Goal: Check status: Check status

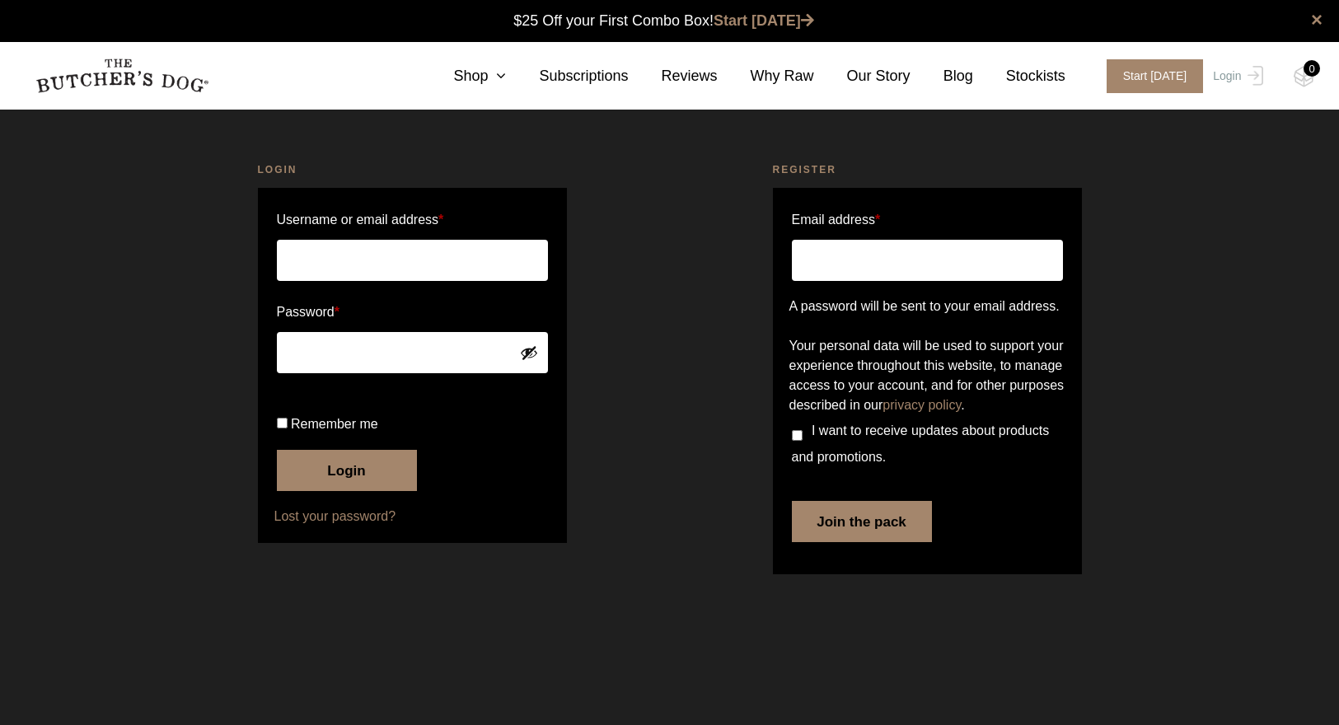
type input "nmpatches@gmail.com"
click at [334, 491] on button "Login" at bounding box center [347, 470] width 140 height 41
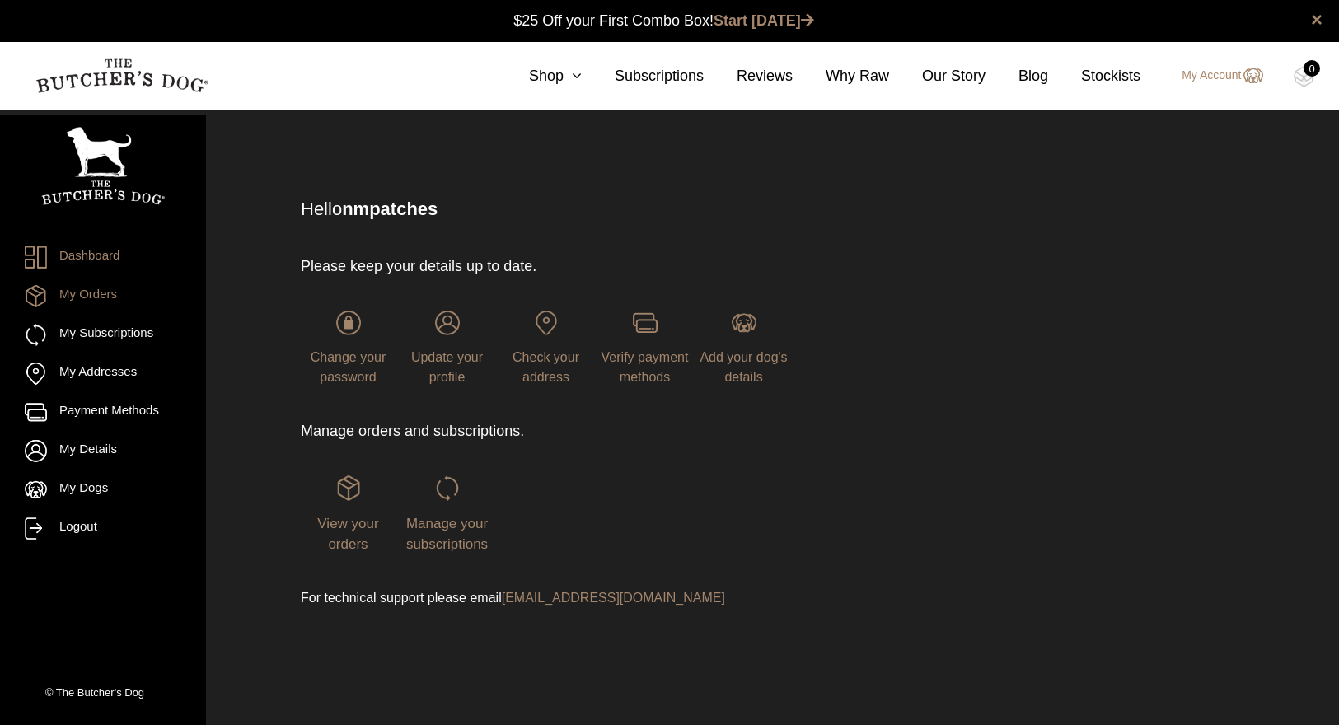
click at [75, 296] on link "My Orders" at bounding box center [103, 296] width 157 height 22
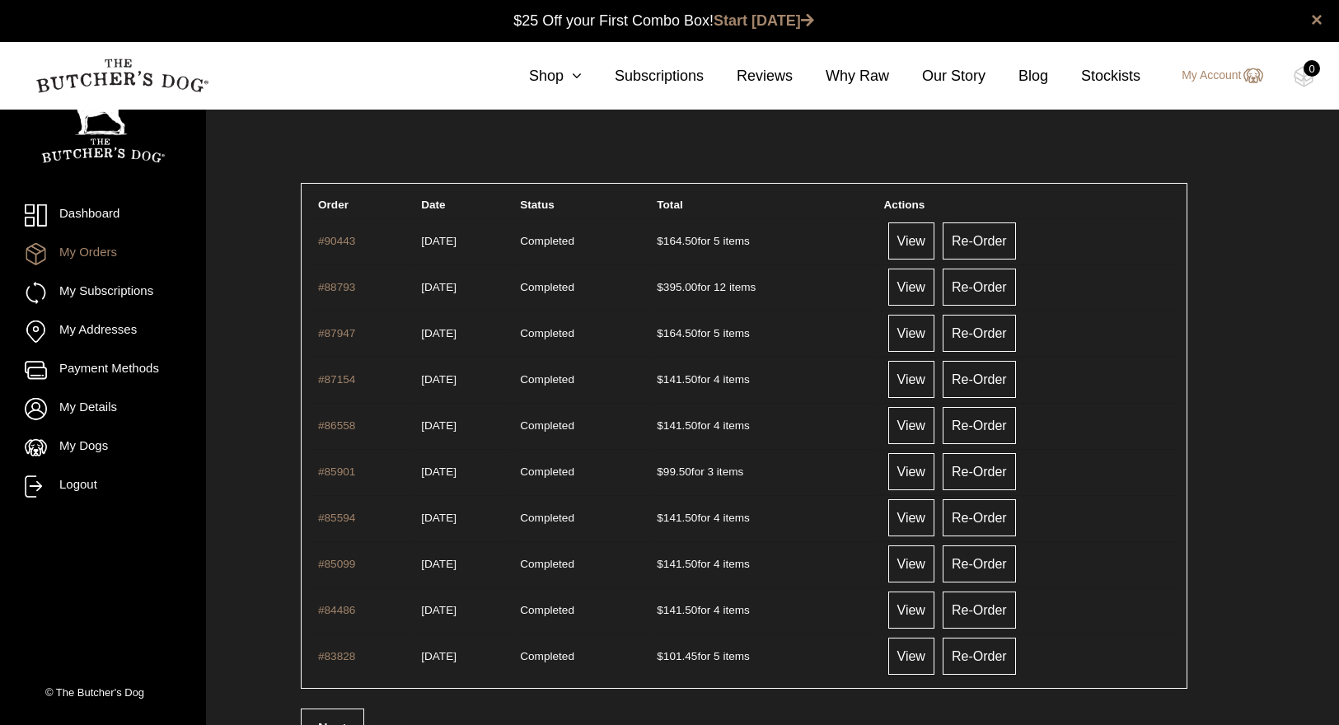
scroll to position [1, 0]
click at [935, 247] on link "View" at bounding box center [912, 240] width 46 height 37
